Goal: Task Accomplishment & Management: Manage account settings

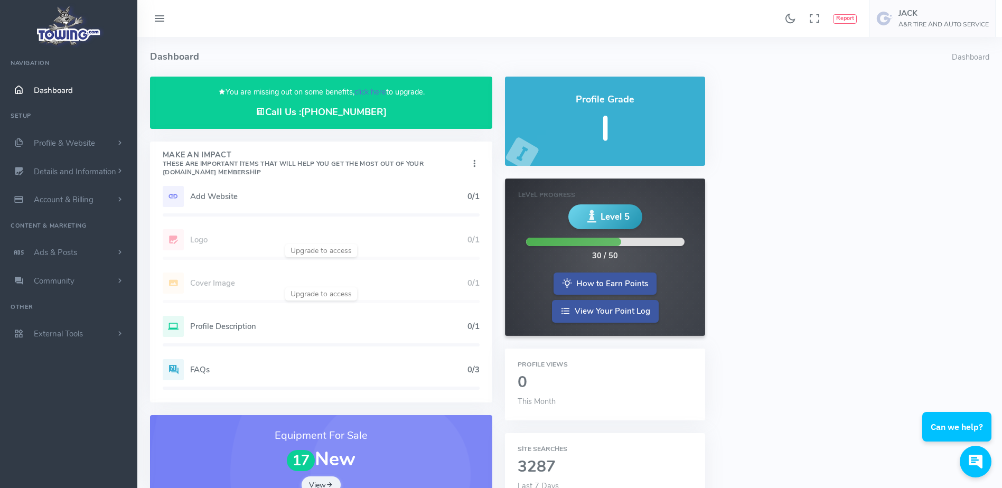
click at [363, 89] on link "click here" at bounding box center [371, 92] width 32 height 11
click at [362, 91] on link "click here" at bounding box center [371, 92] width 32 height 11
